Goal: Task Accomplishment & Management: Use online tool/utility

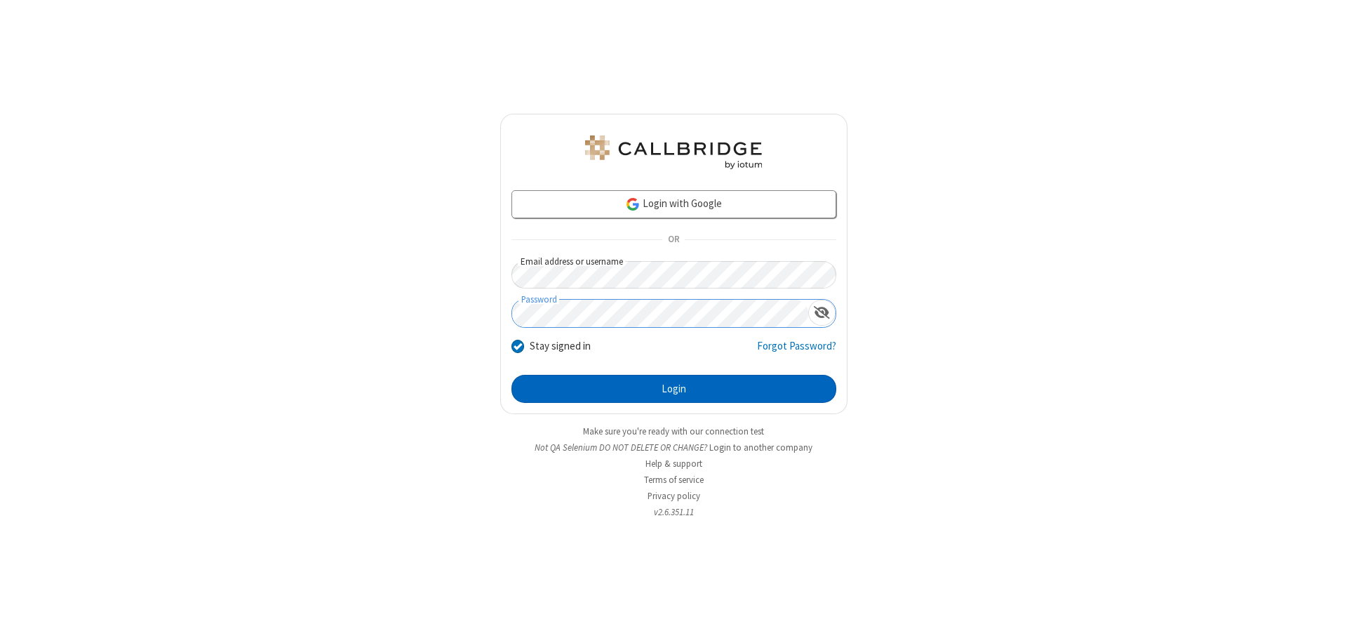
click at [674, 389] on button "Login" at bounding box center [673, 389] width 325 height 28
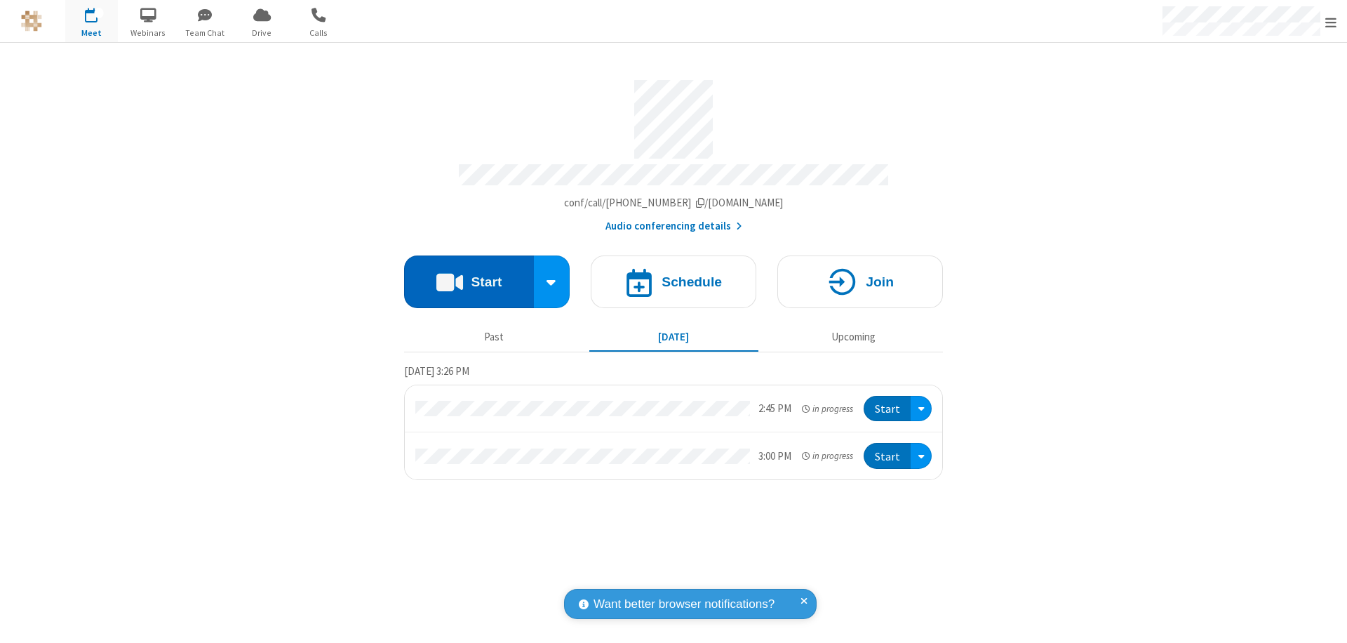
click at [469, 275] on button "Start" at bounding box center [469, 281] width 130 height 53
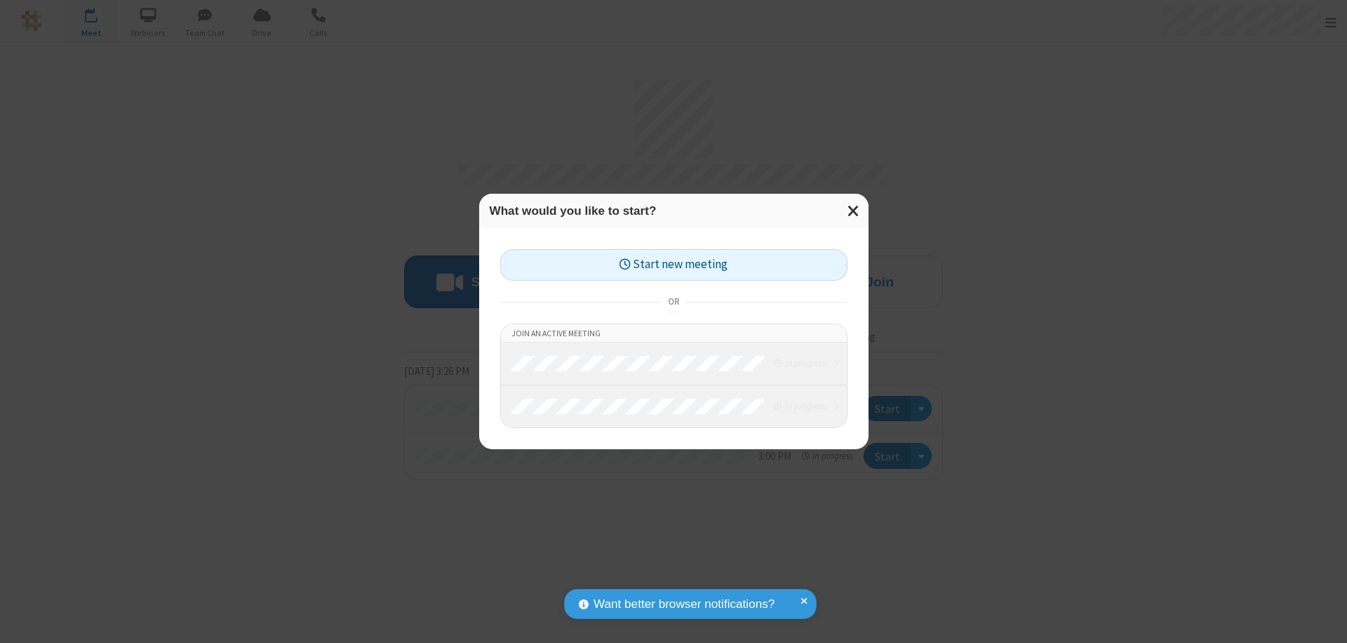
click at [674, 265] on button "Start new meeting" at bounding box center [673, 265] width 347 height 32
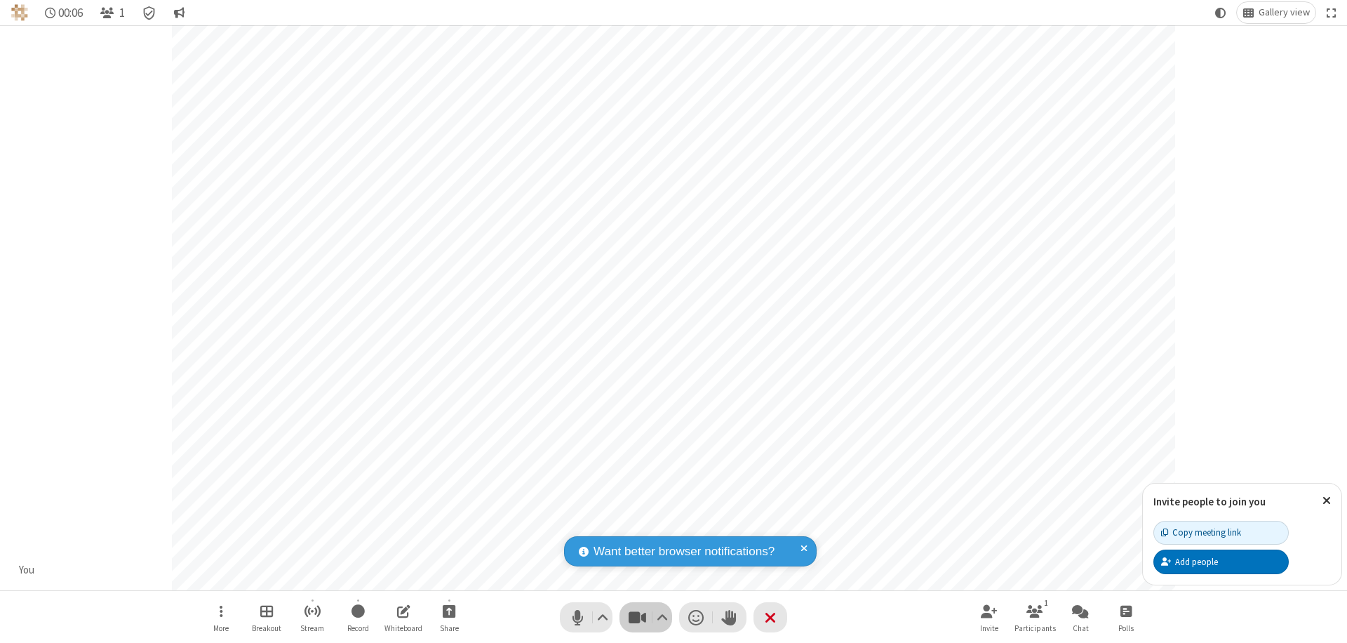
click at [637, 617] on span "Stop video (⌘+Shift+V)" at bounding box center [637, 617] width 21 height 20
click at [637, 617] on span "Start video (⌘+Shift+V)" at bounding box center [637, 617] width 21 height 20
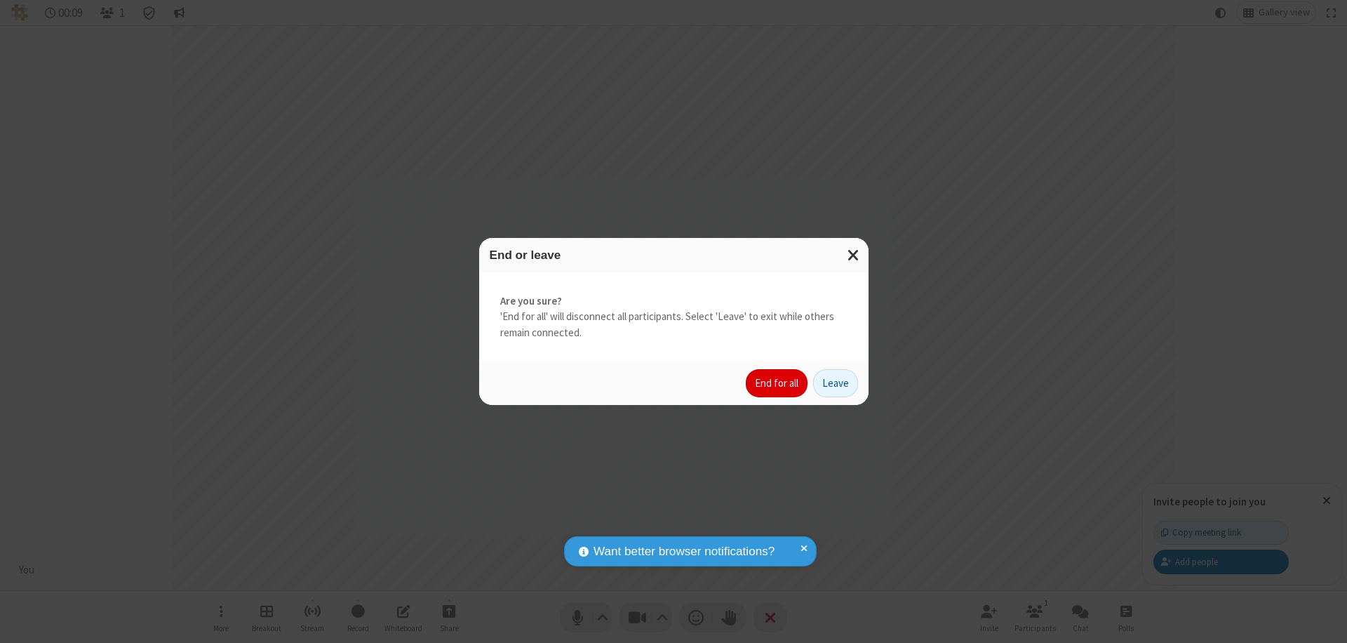
click at [777, 383] on button "End for all" at bounding box center [777, 383] width 62 height 28
